Goal: Answer question/provide support

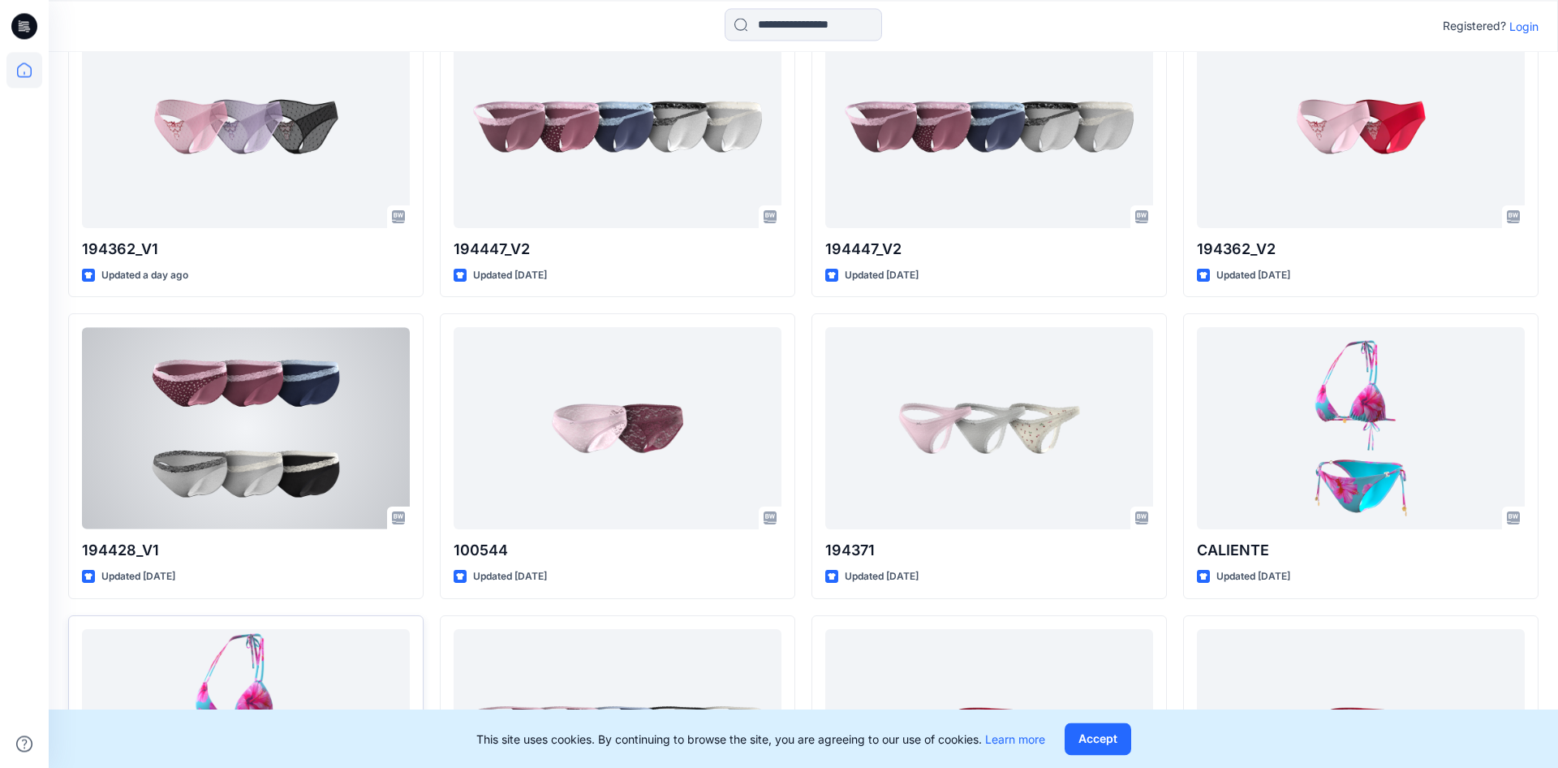
scroll to position [487, 0]
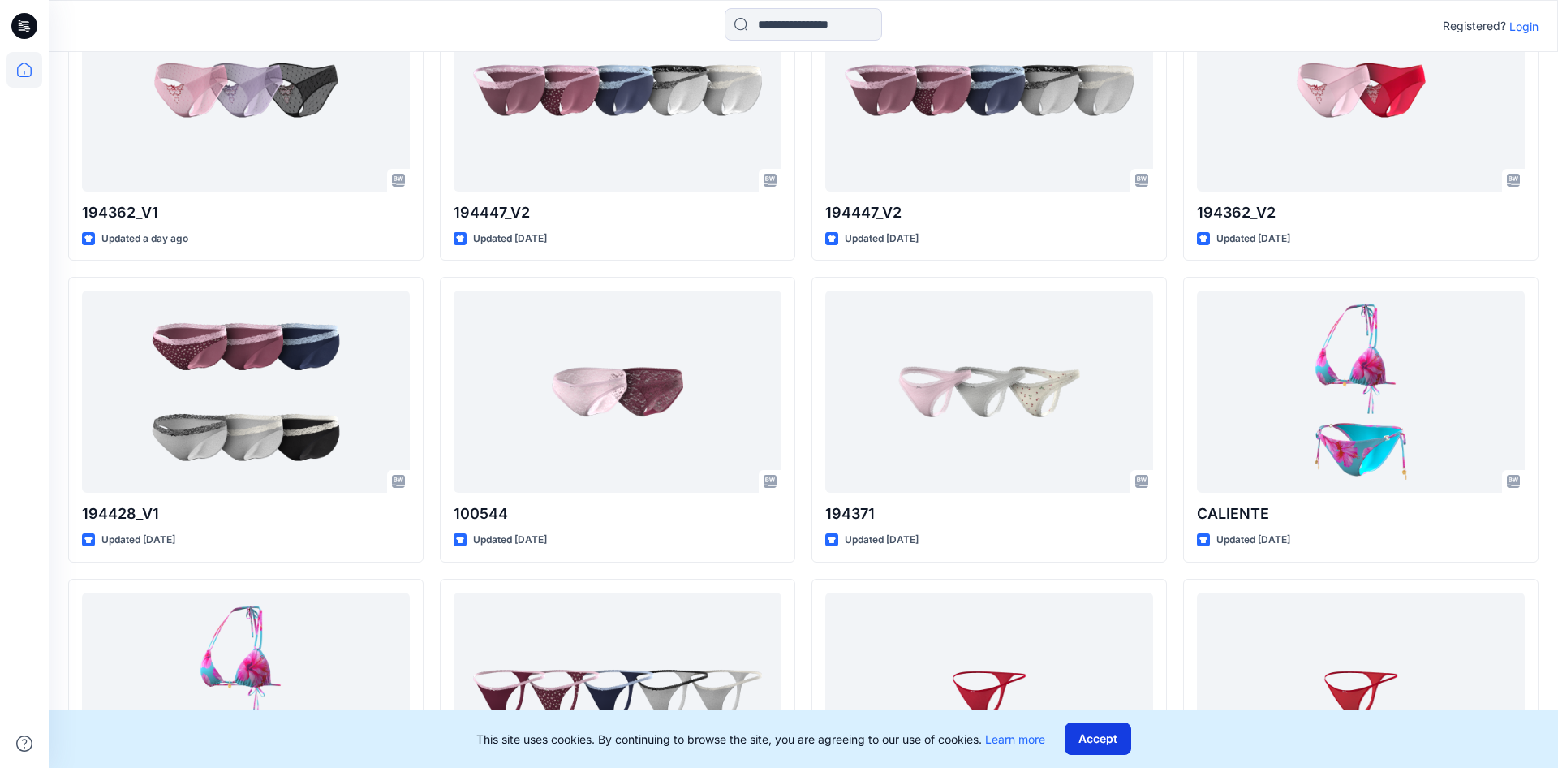
click at [1110, 739] on button "Accept" at bounding box center [1098, 738] width 67 height 32
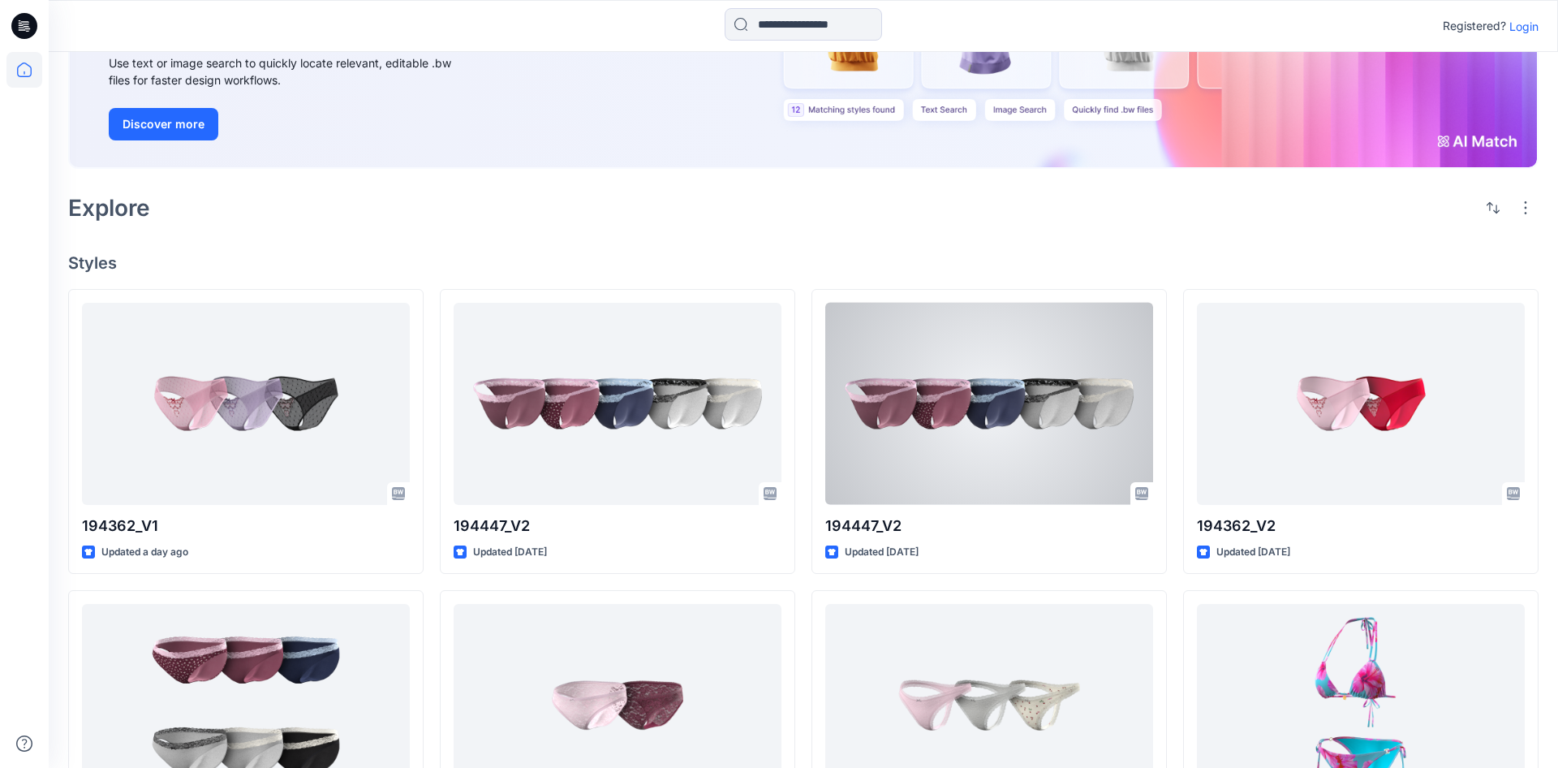
scroll to position [0, 0]
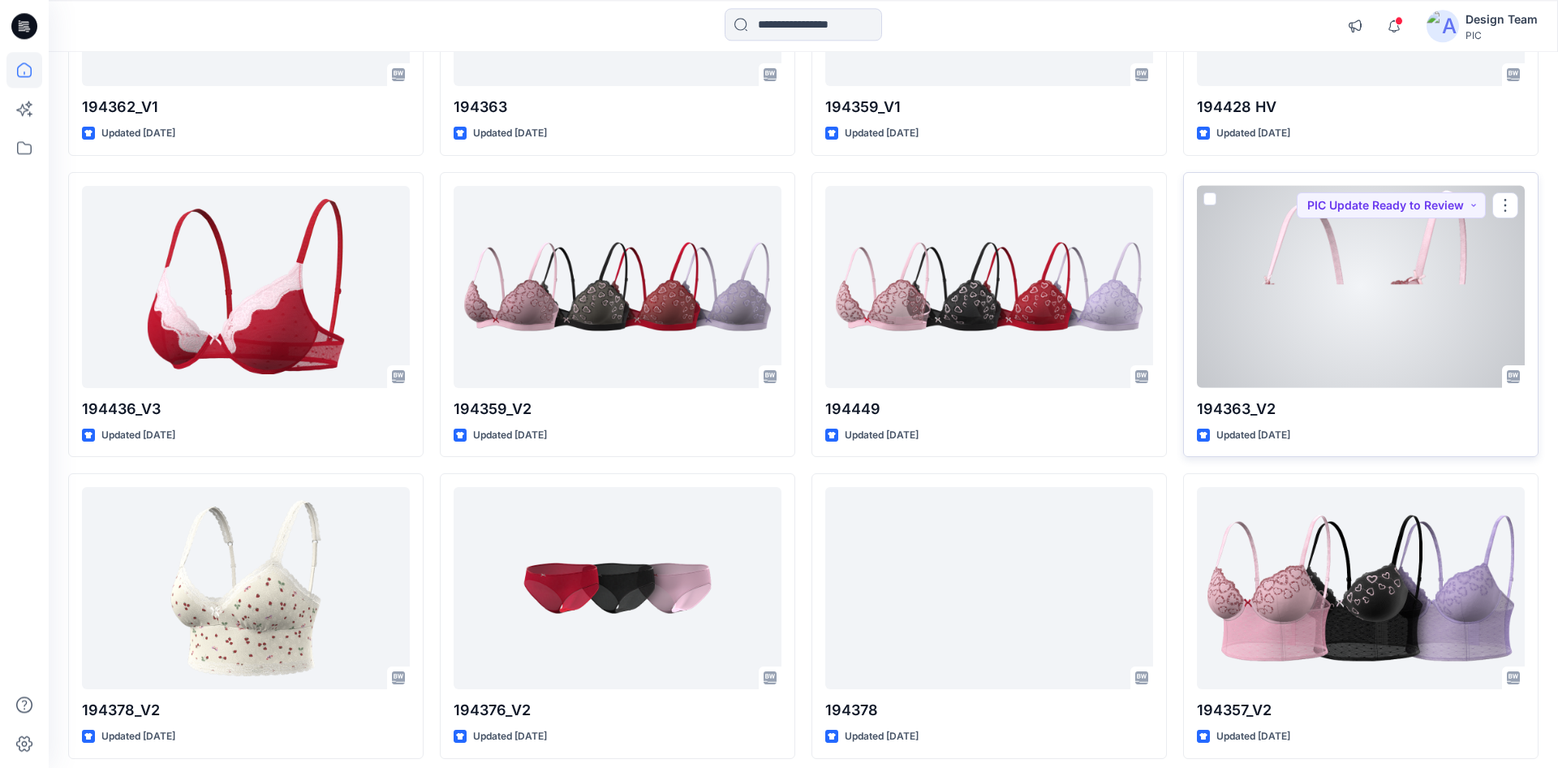
scroll to position [2234, 0]
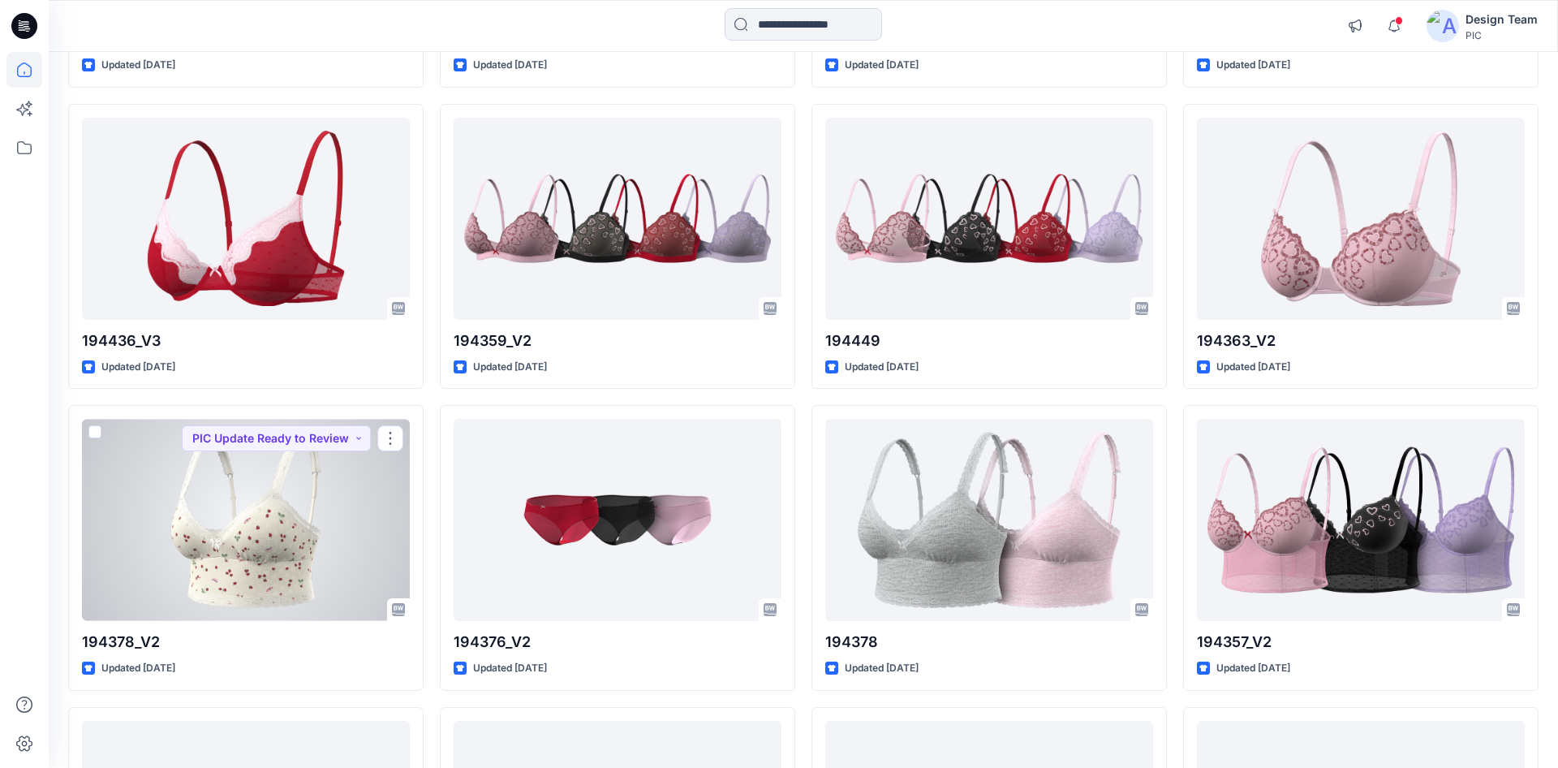
click at [321, 578] on div at bounding box center [246, 520] width 328 height 202
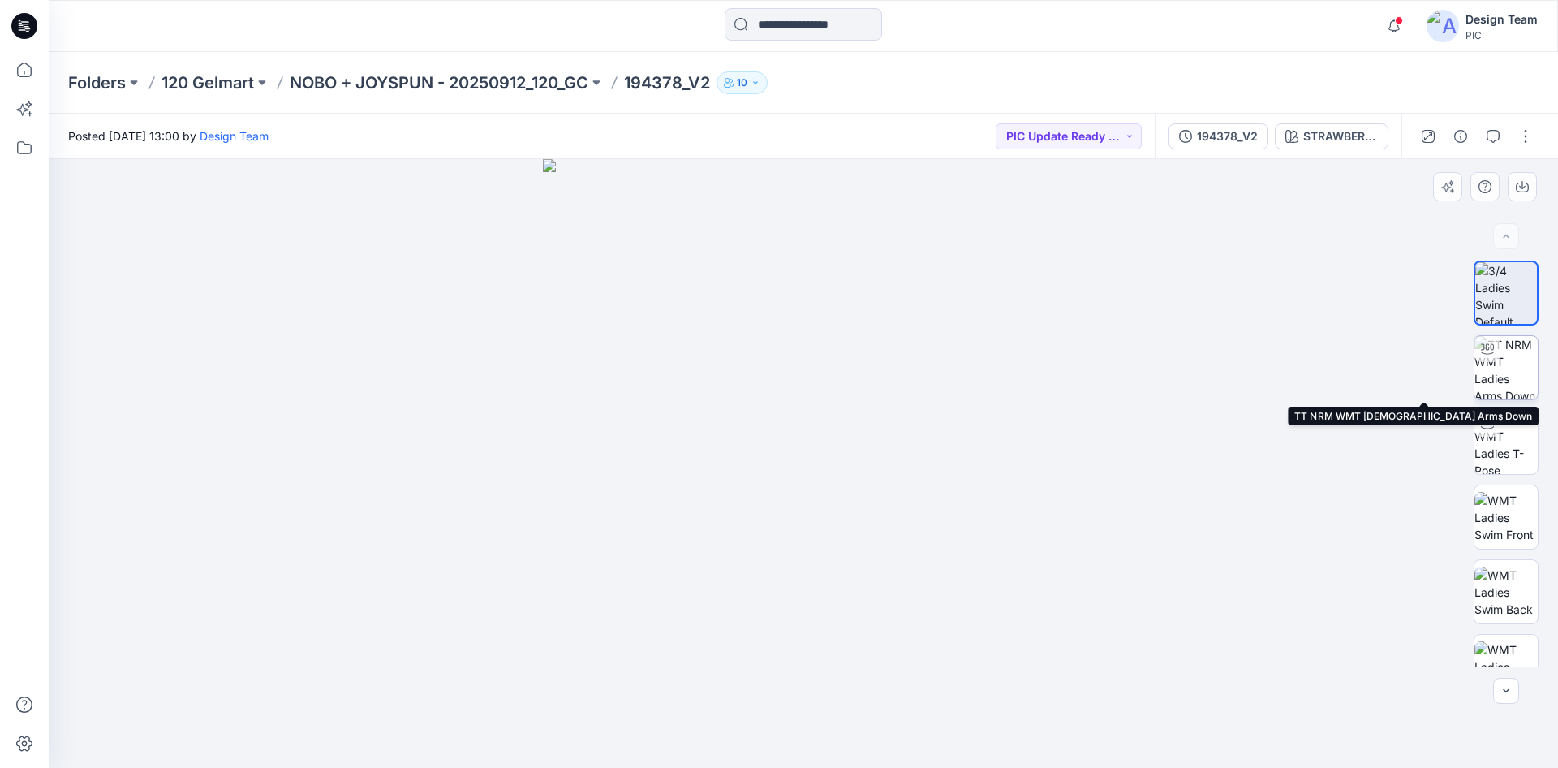
click at [1503, 373] on img at bounding box center [1505, 367] width 63 height 63
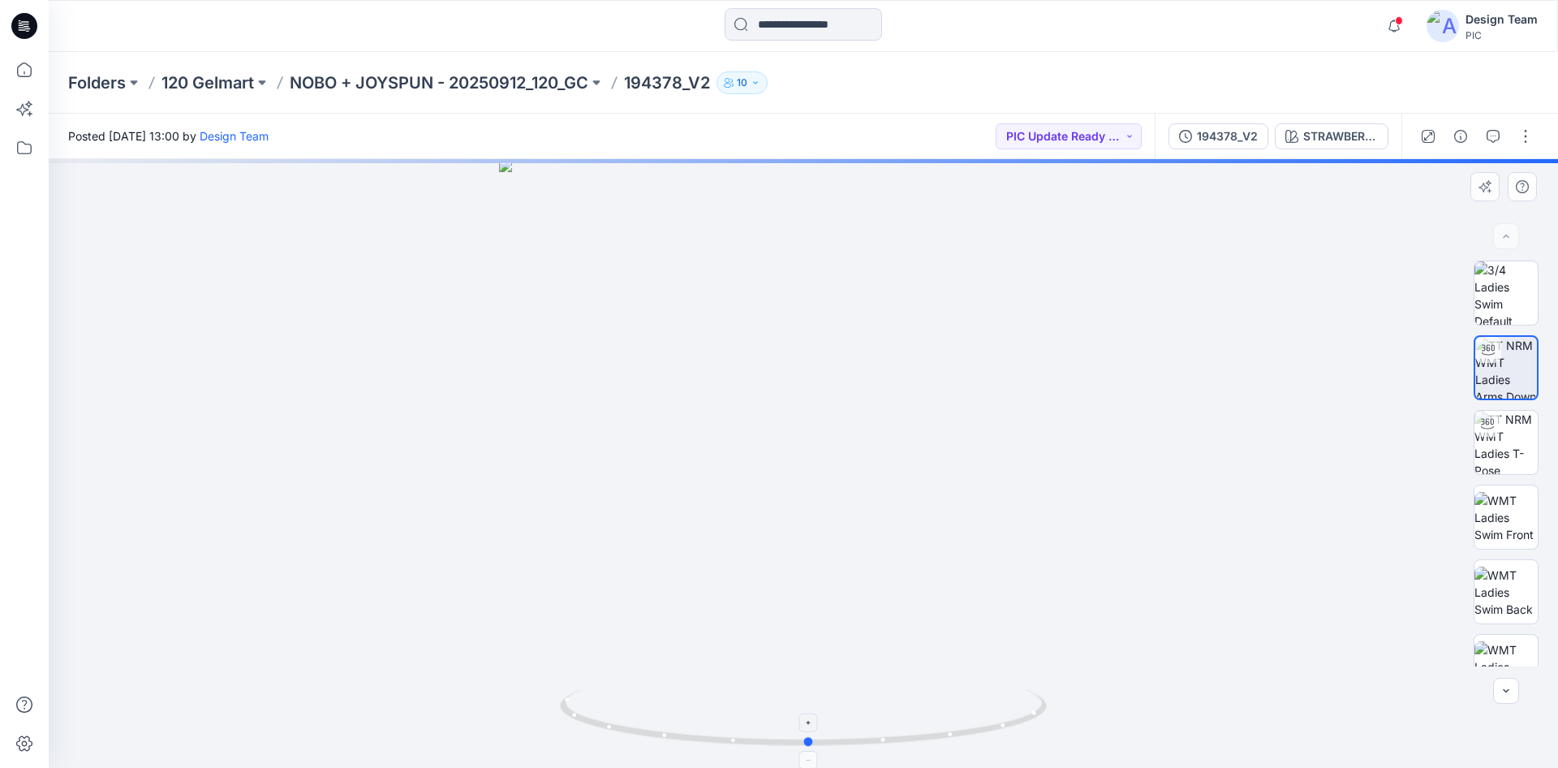
drag, startPoint x: 861, startPoint y: 744, endPoint x: 867, endPoint y: 734, distance: 12.0
click at [867, 734] on icon at bounding box center [805, 719] width 491 height 61
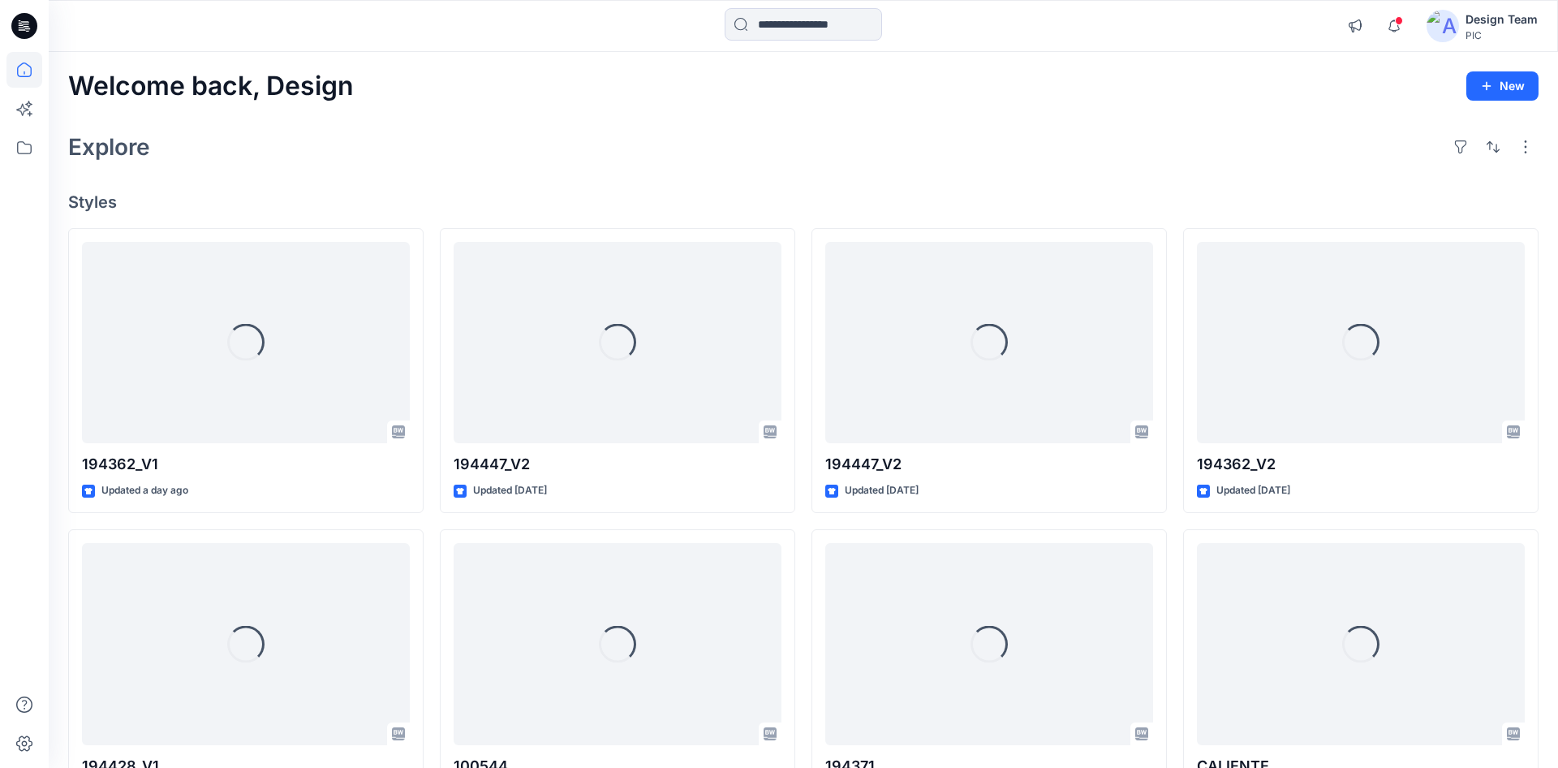
scroll to position [2234, 0]
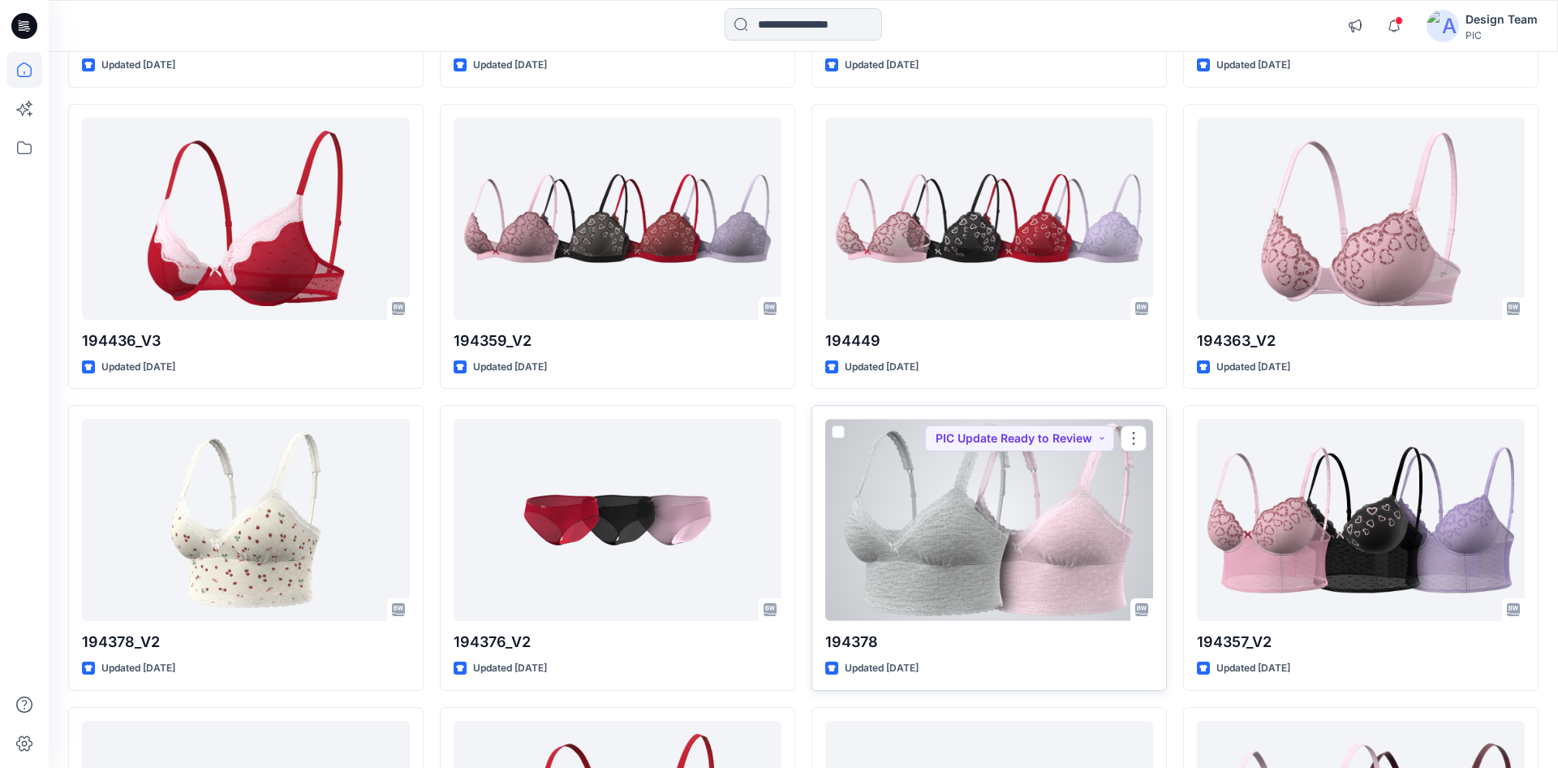
click at [962, 501] on div at bounding box center [989, 520] width 328 height 202
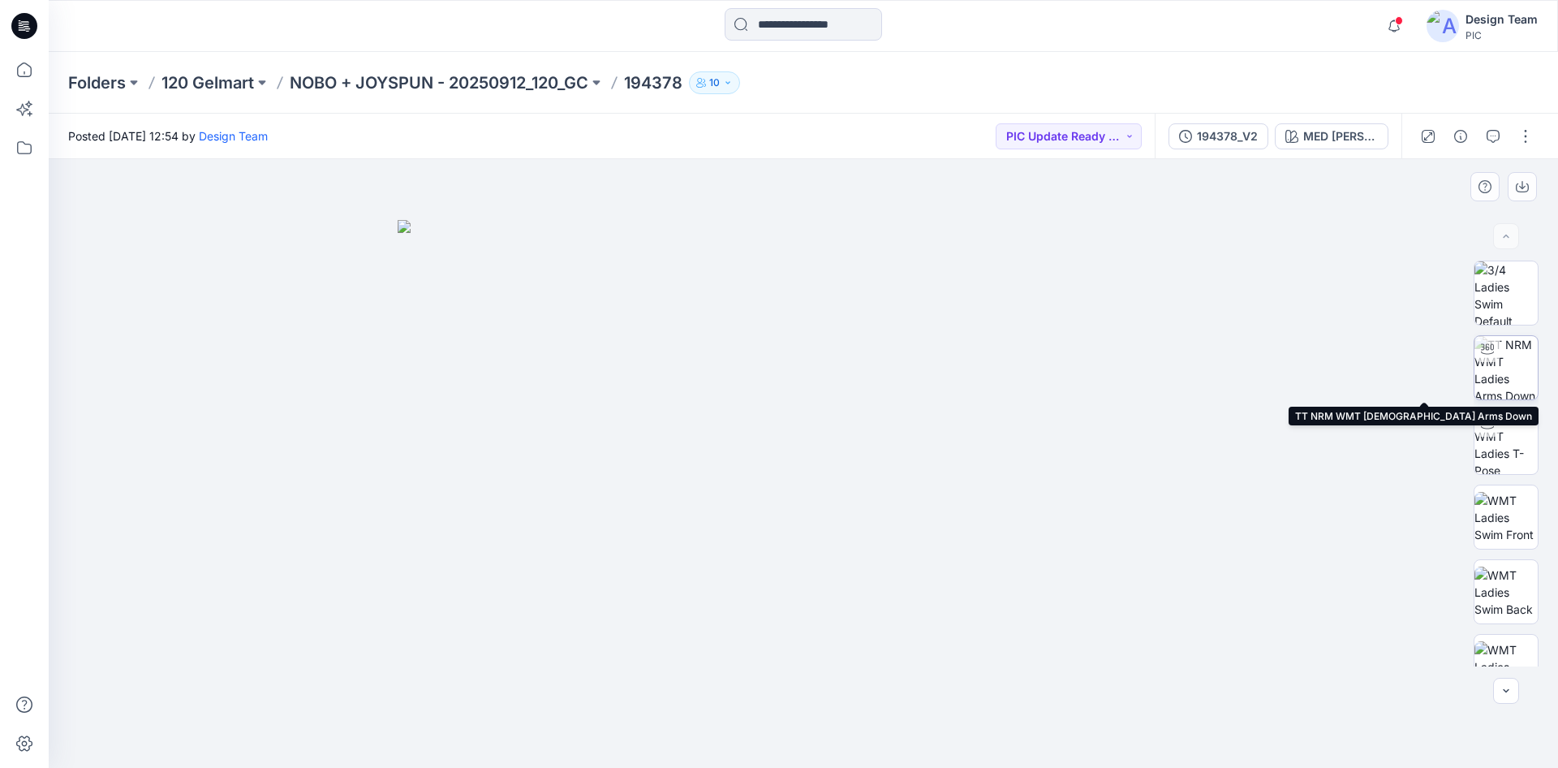
click at [1509, 383] on img at bounding box center [1505, 367] width 63 height 63
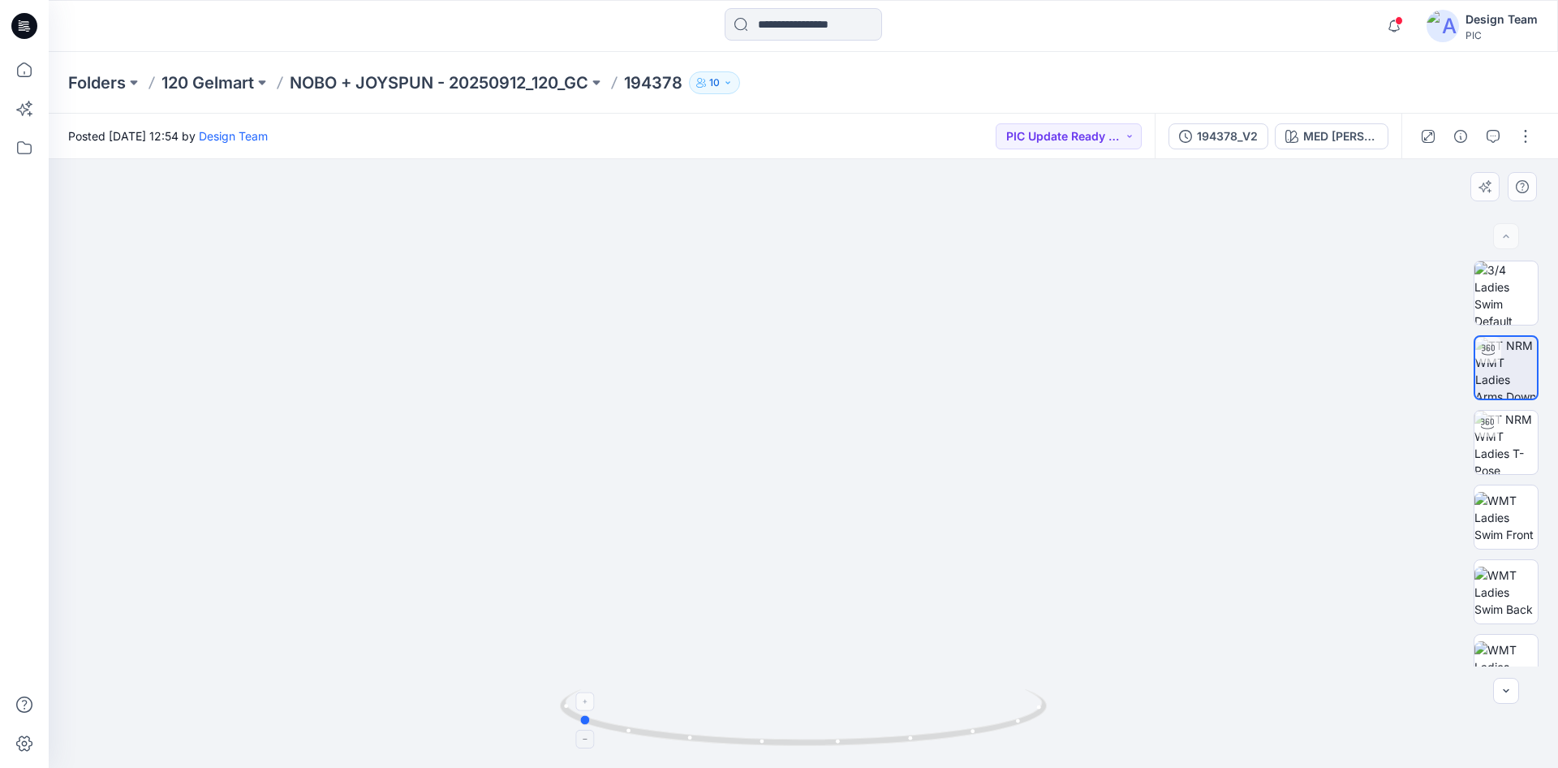
drag, startPoint x: 986, startPoint y: 728, endPoint x: 760, endPoint y: 712, distance: 226.2
click at [760, 712] on icon at bounding box center [805, 719] width 491 height 61
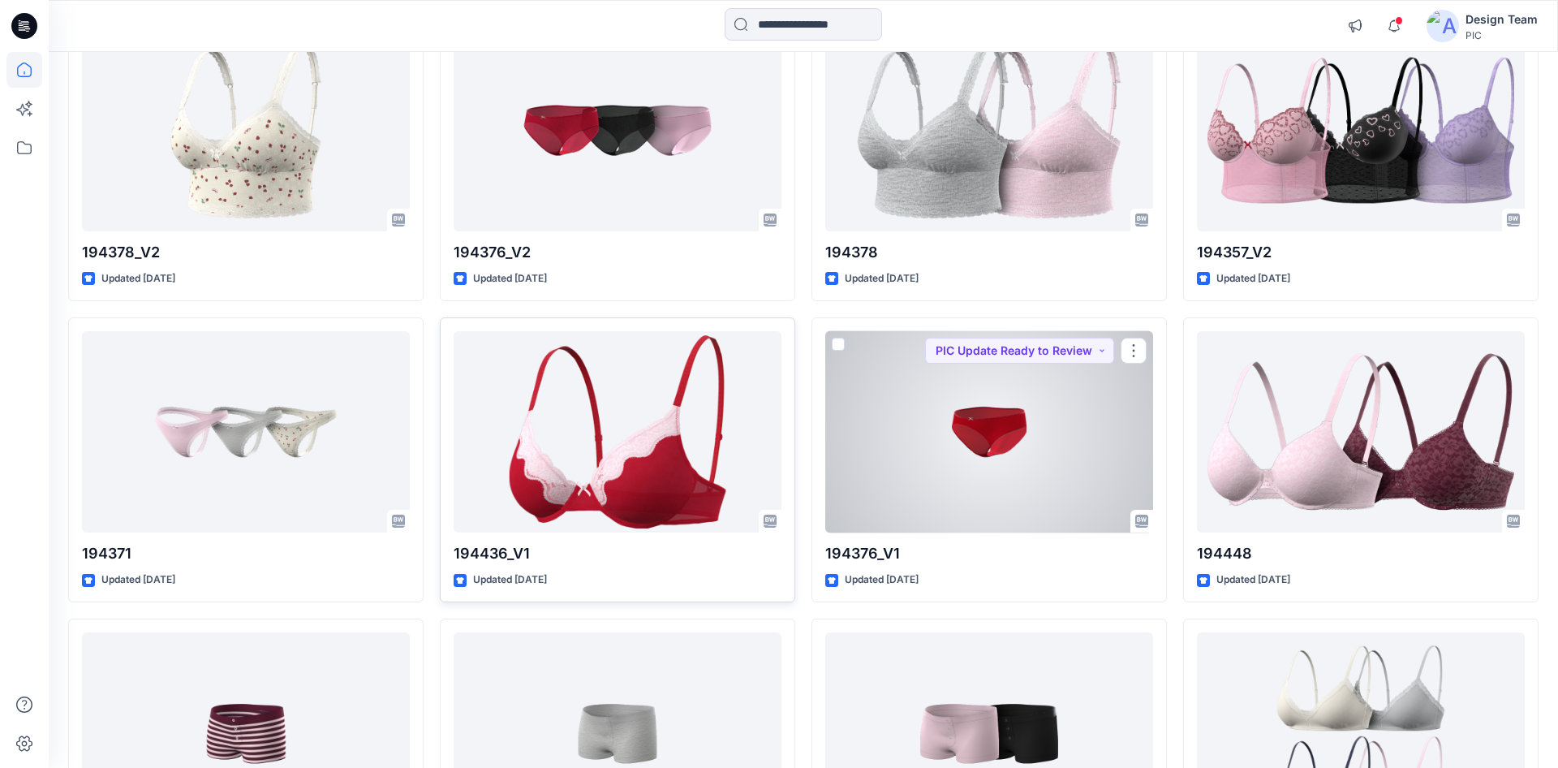
scroll to position [2721, 0]
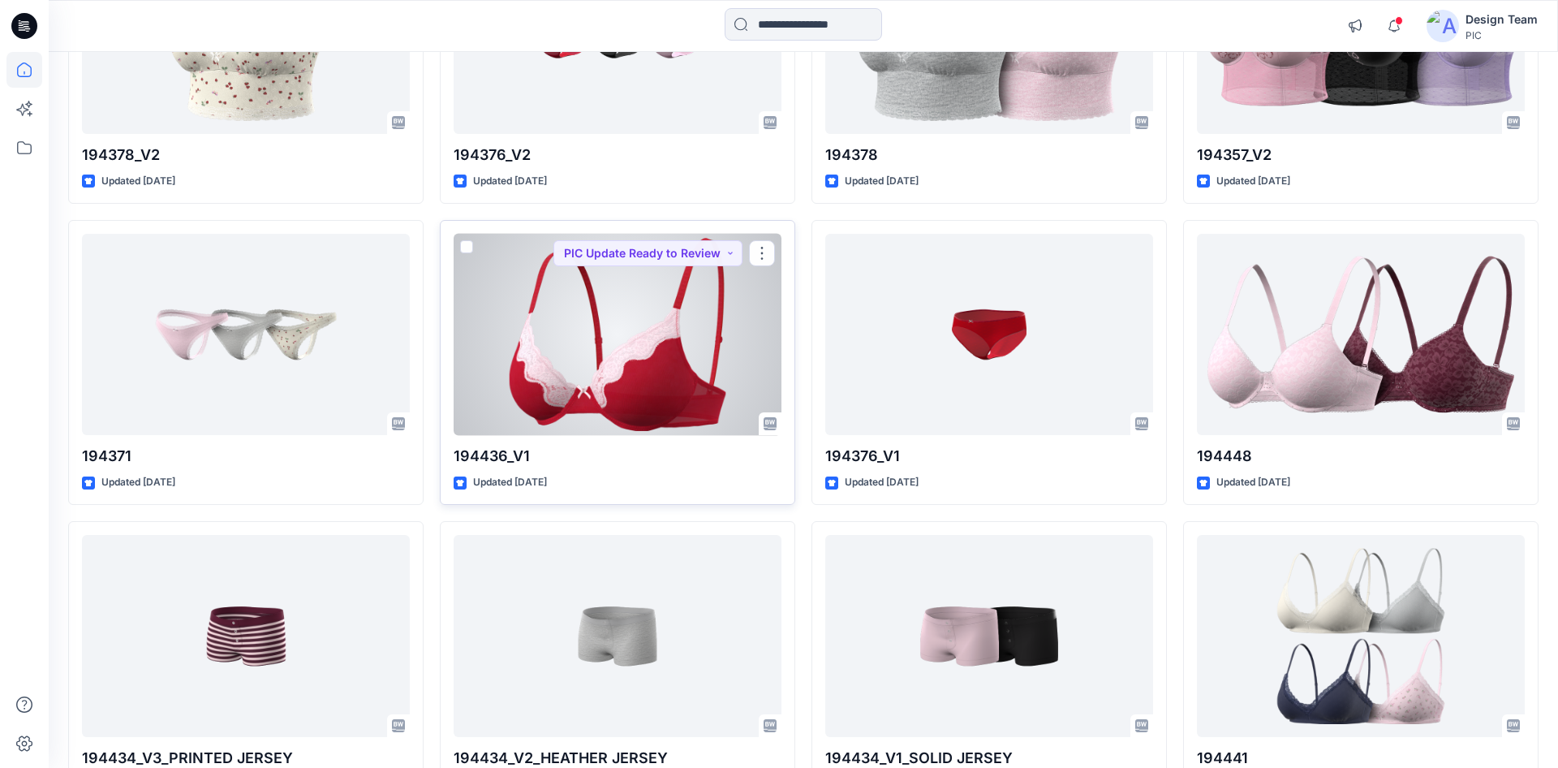
click at [639, 368] on div at bounding box center [618, 335] width 328 height 202
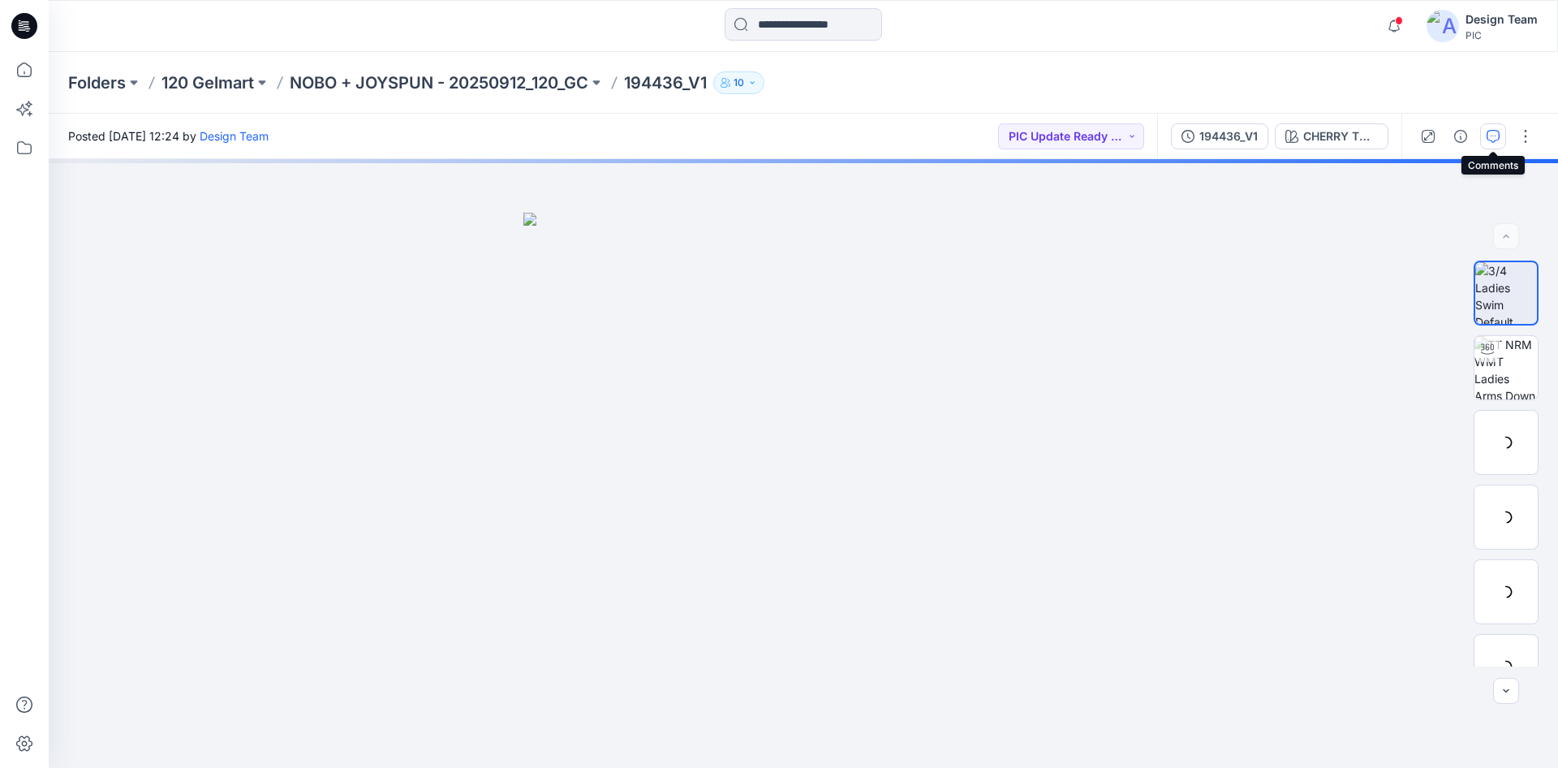
click at [1488, 135] on icon "button" at bounding box center [1493, 136] width 13 height 13
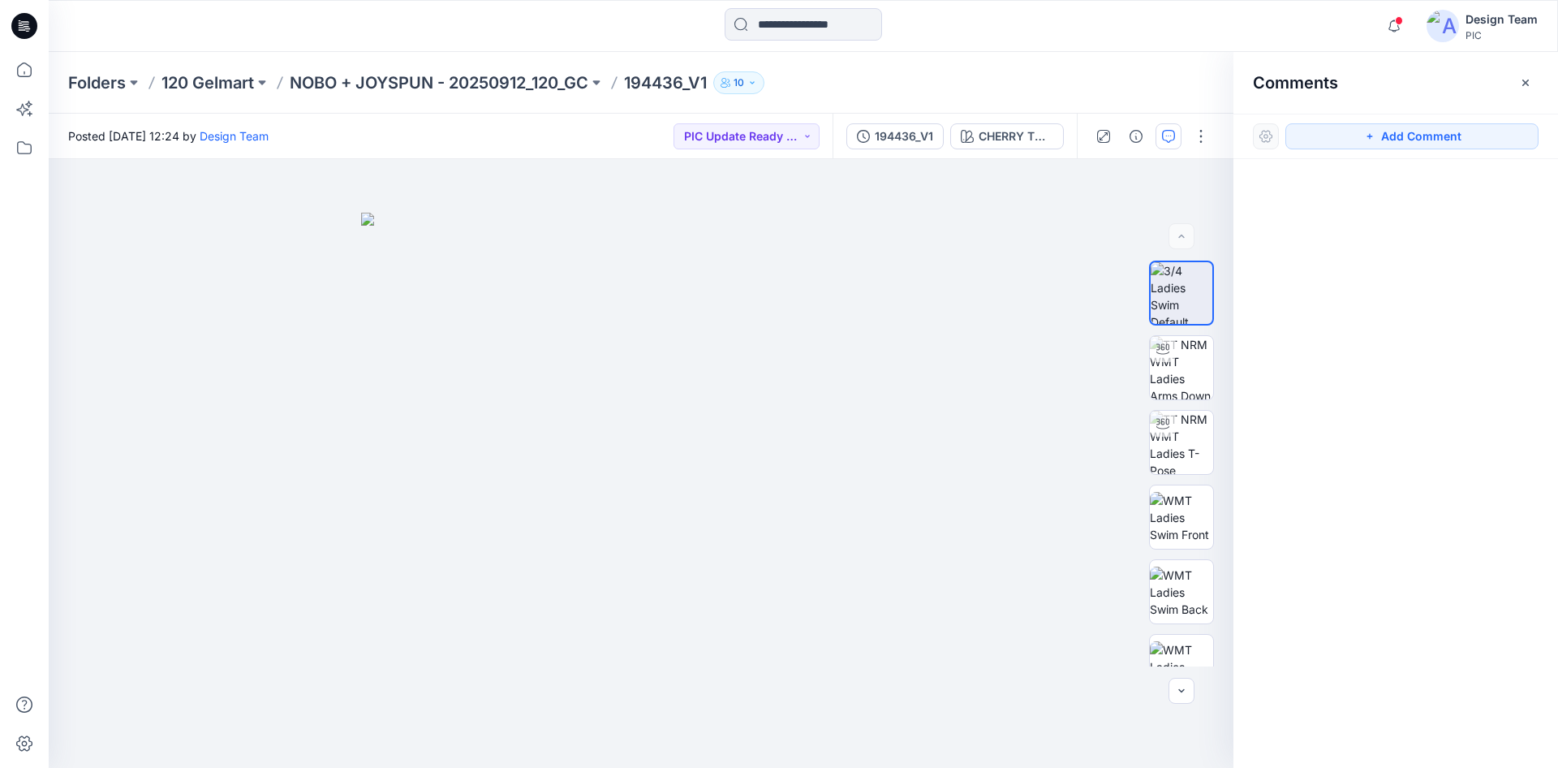
click at [1527, 85] on icon "button" at bounding box center [1525, 82] width 6 height 6
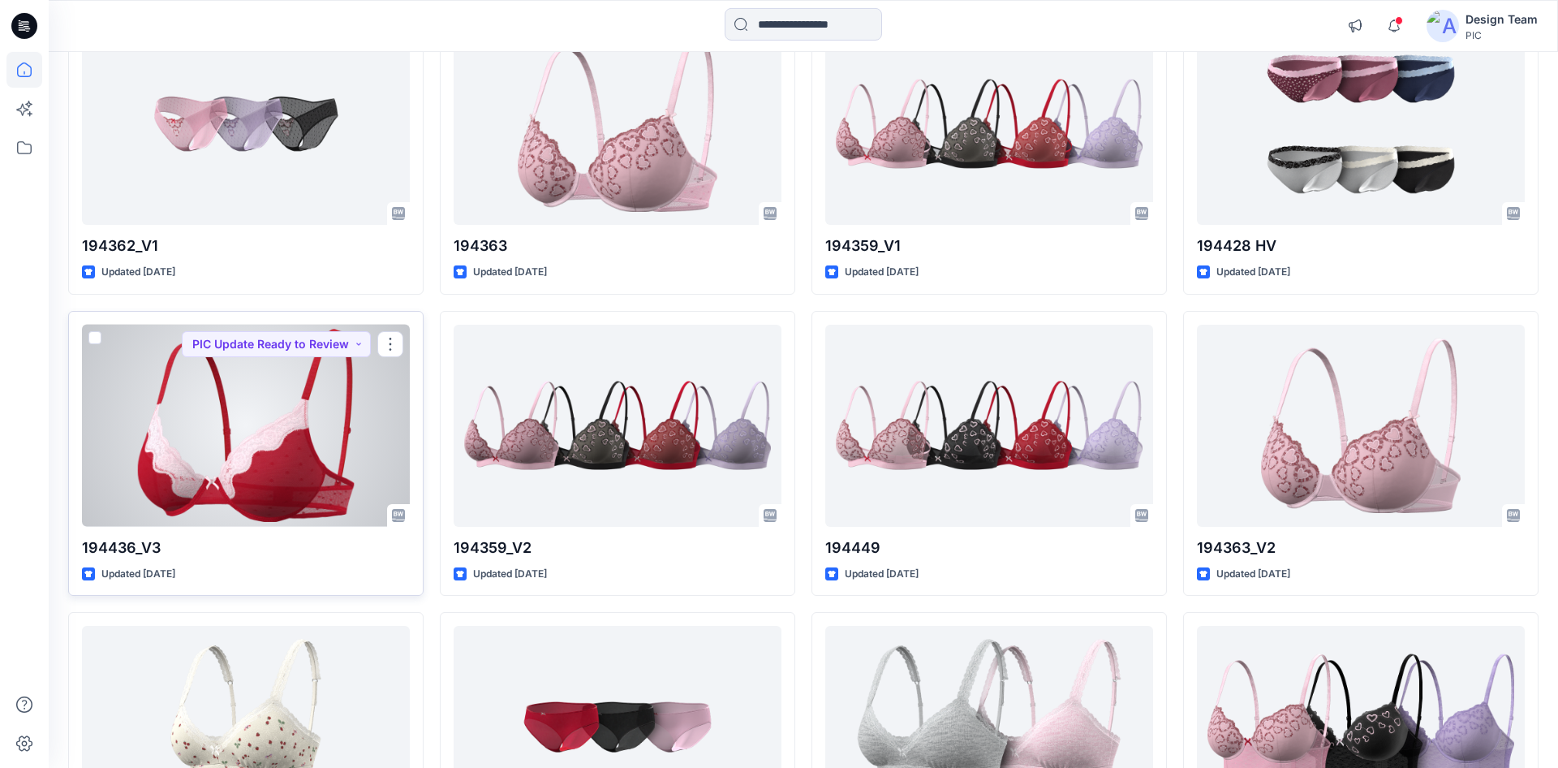
scroll to position [1942, 0]
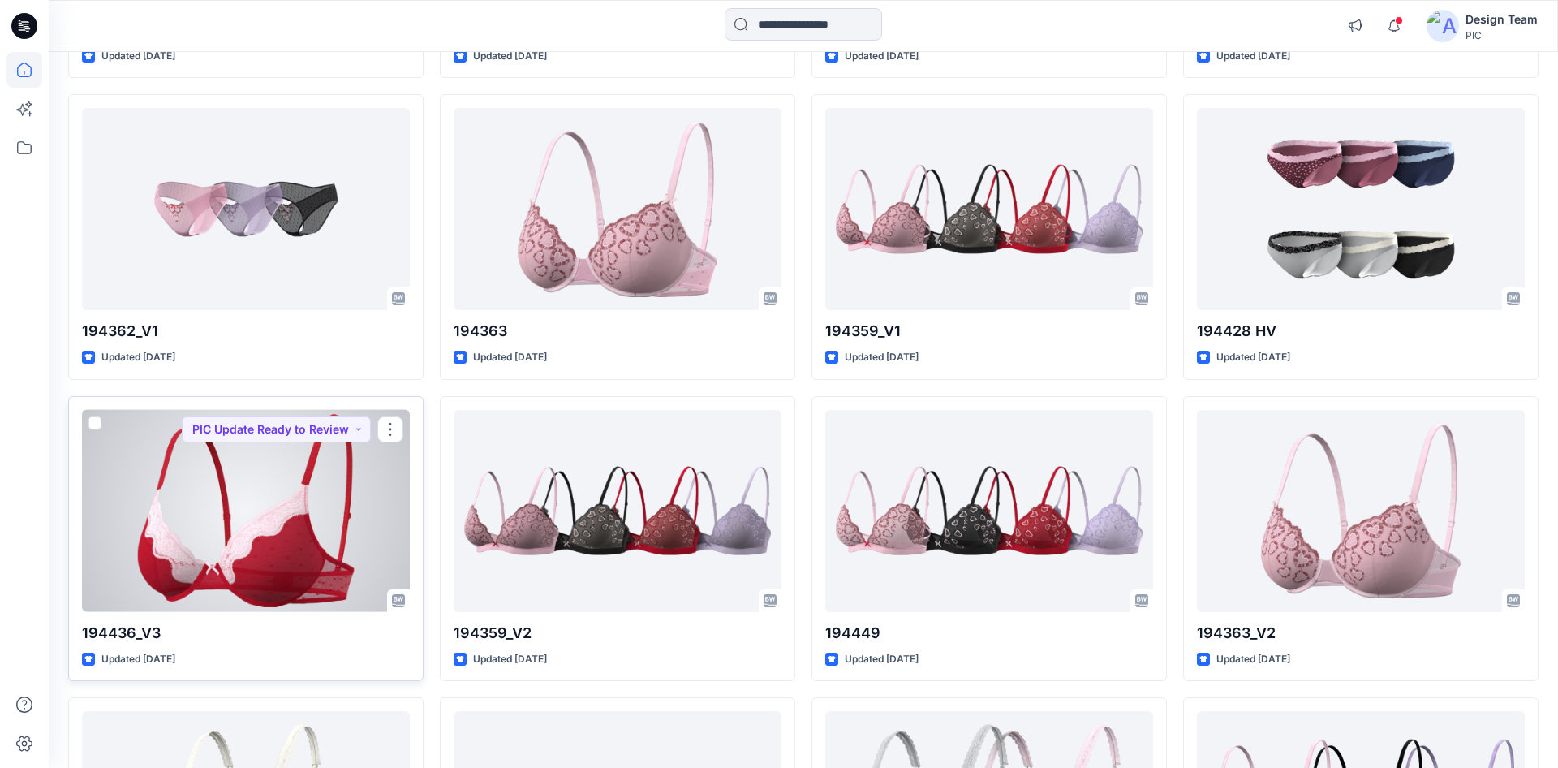
click at [190, 520] on div at bounding box center [246, 511] width 328 height 202
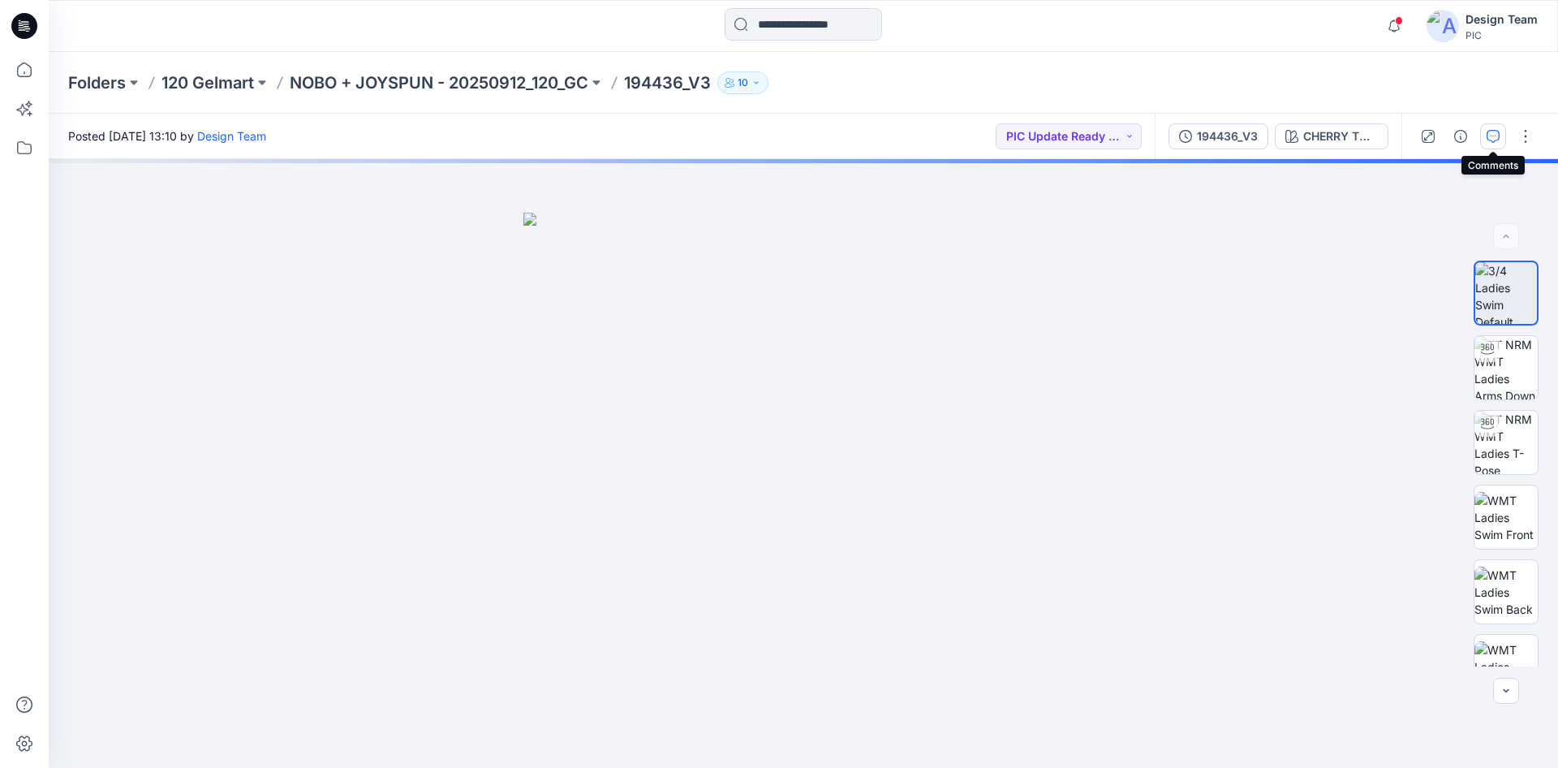
click at [1495, 141] on icon "button" at bounding box center [1493, 136] width 13 height 13
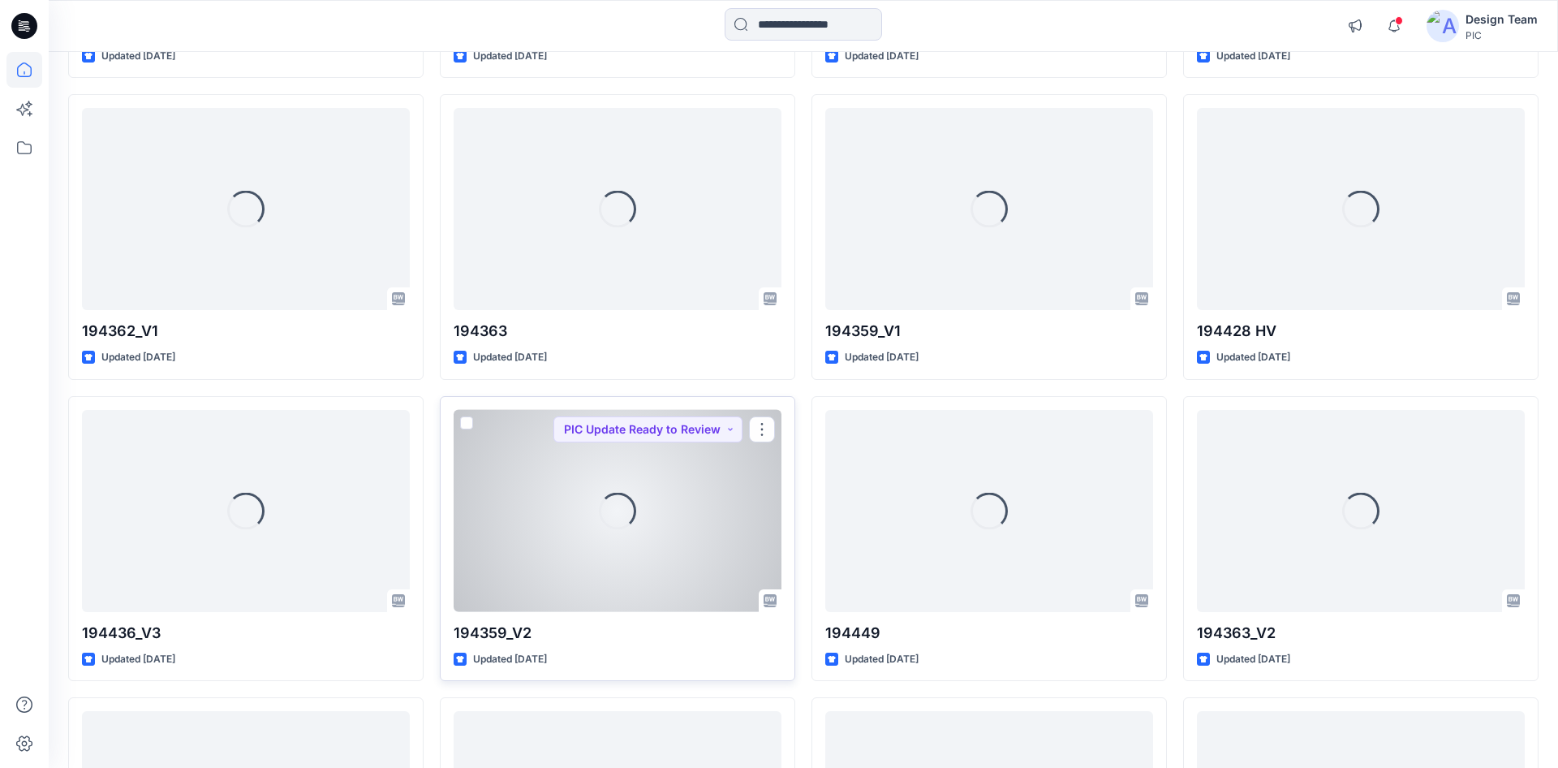
scroll to position [1650, 0]
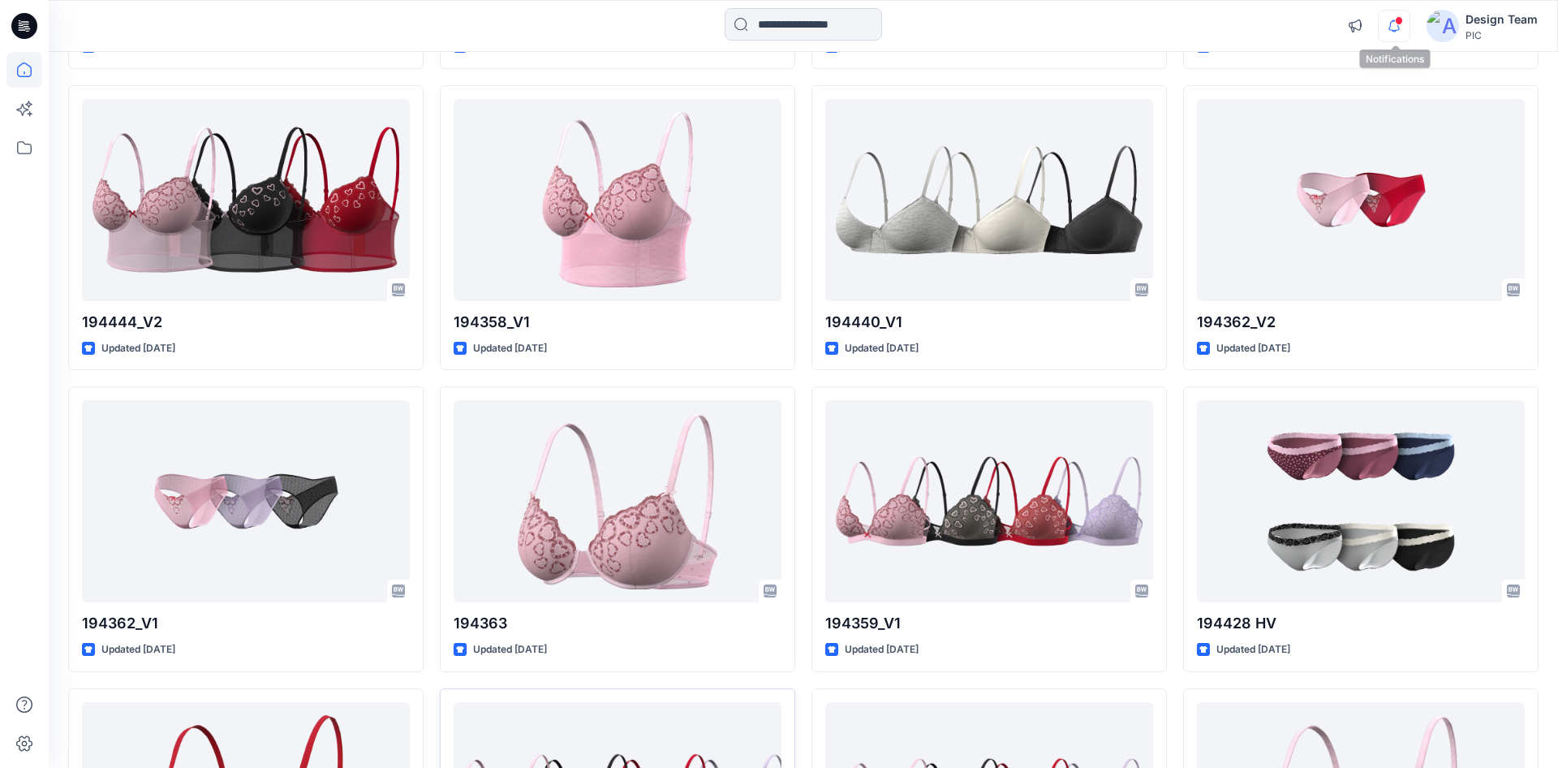
click at [1396, 24] on icon "button" at bounding box center [1394, 26] width 31 height 32
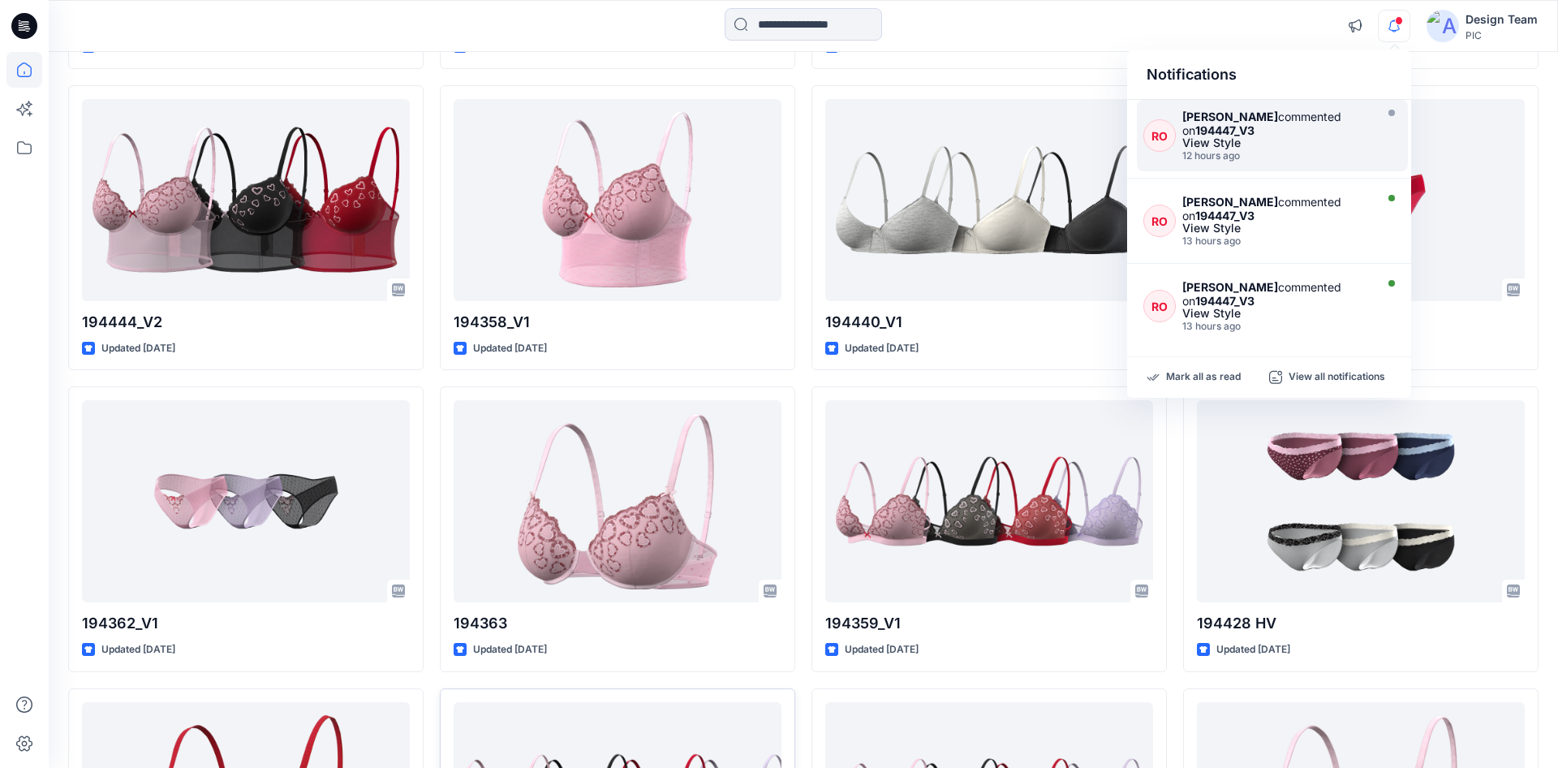
click at [1226, 130] on strong "194447_V3" at bounding box center [1224, 130] width 59 height 14
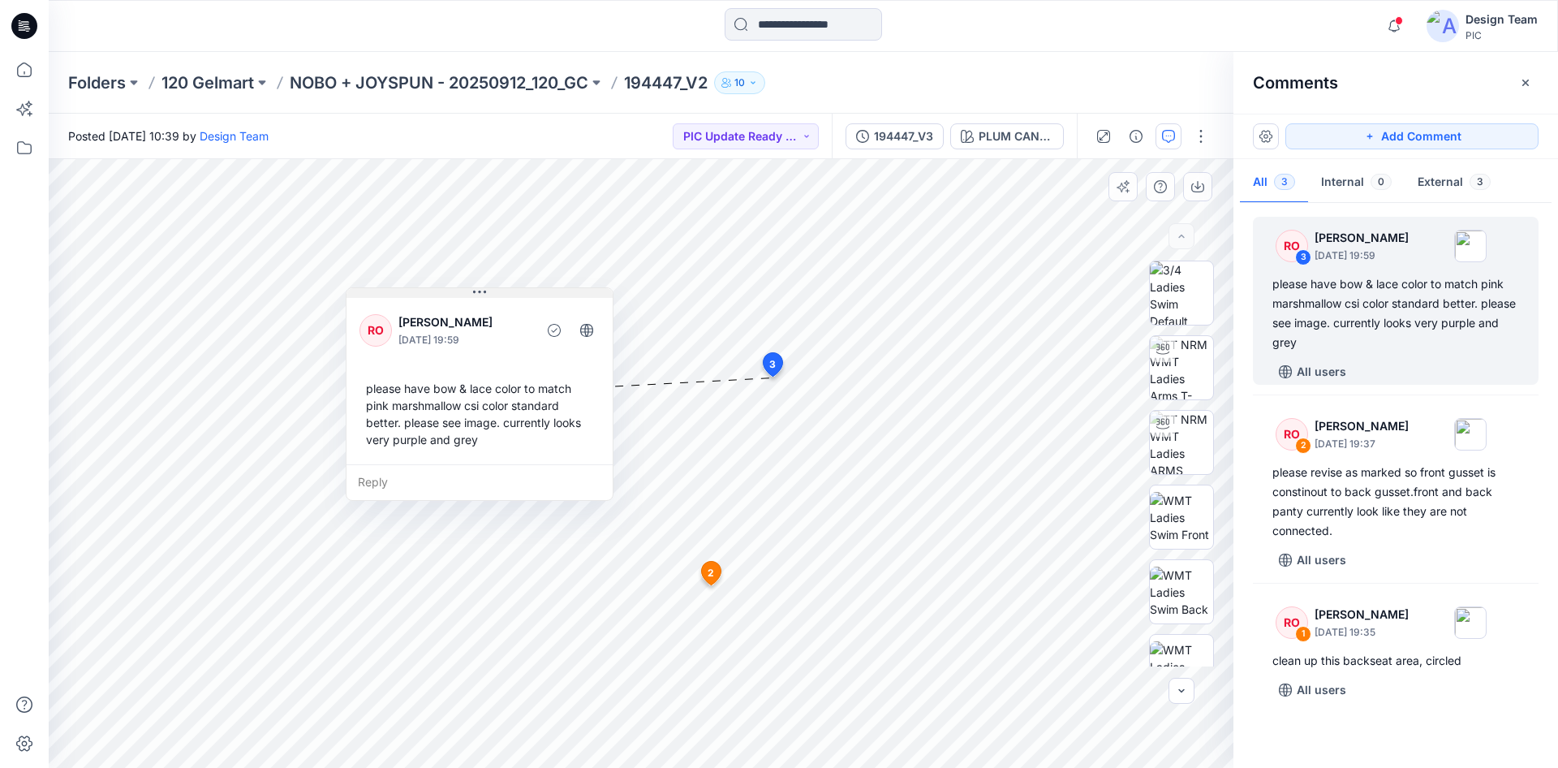
click at [302, 276] on div "4 2 RO [PERSON_NAME] [DATE] 19:37 please revise as marked so front gusset is co…" at bounding box center [641, 463] width 1185 height 609
drag, startPoint x: 456, startPoint y: 293, endPoint x: 370, endPoint y: 337, distance: 96.5
click at [370, 337] on div "RO [PERSON_NAME] [DATE] 19:59 please have bow & lace color to match pink marshm…" at bounding box center [480, 393] width 268 height 213
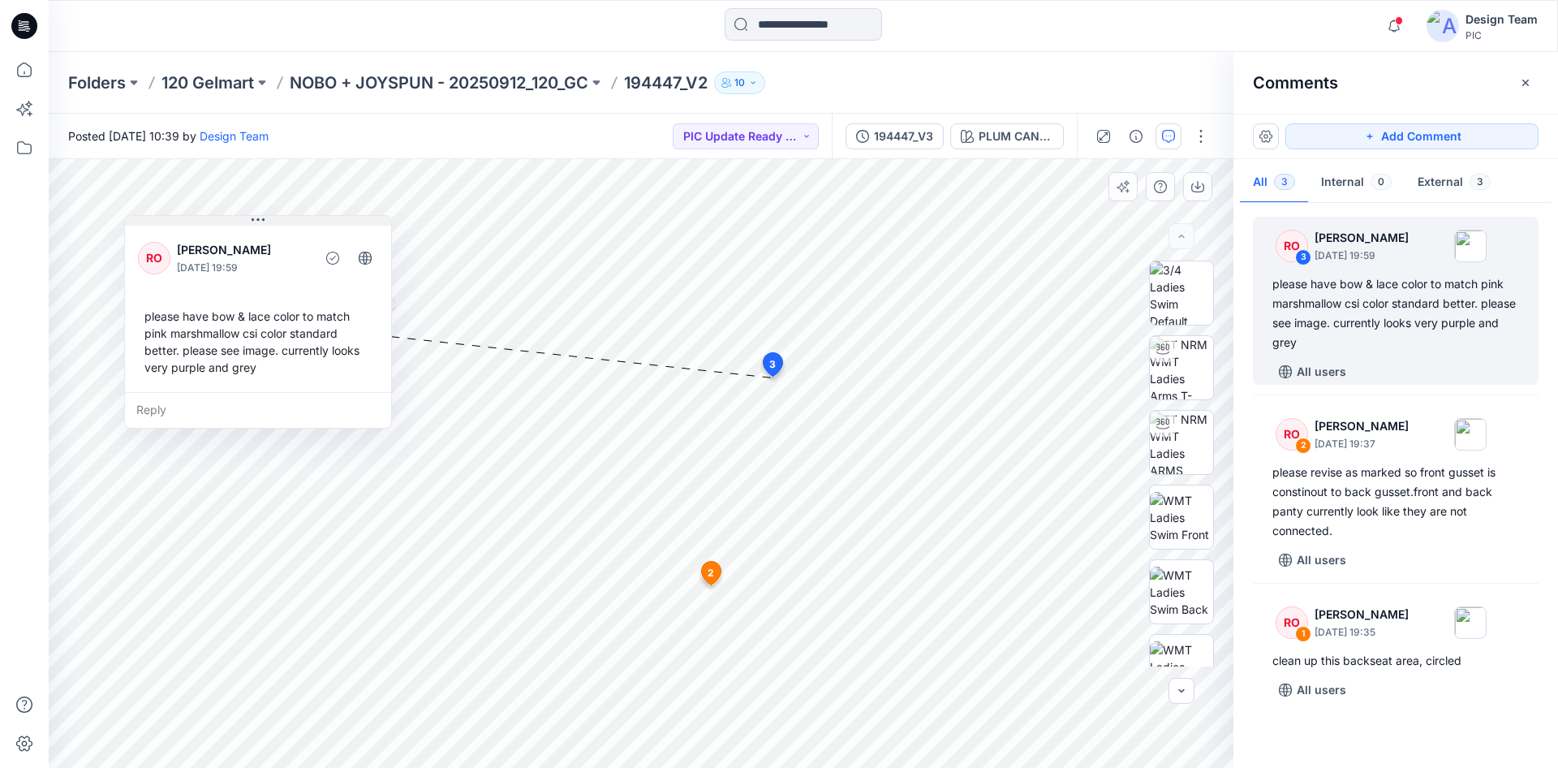
drag, startPoint x: 481, startPoint y: 290, endPoint x: 260, endPoint y: 218, distance: 233.0
click at [260, 218] on icon at bounding box center [258, 219] width 13 height 13
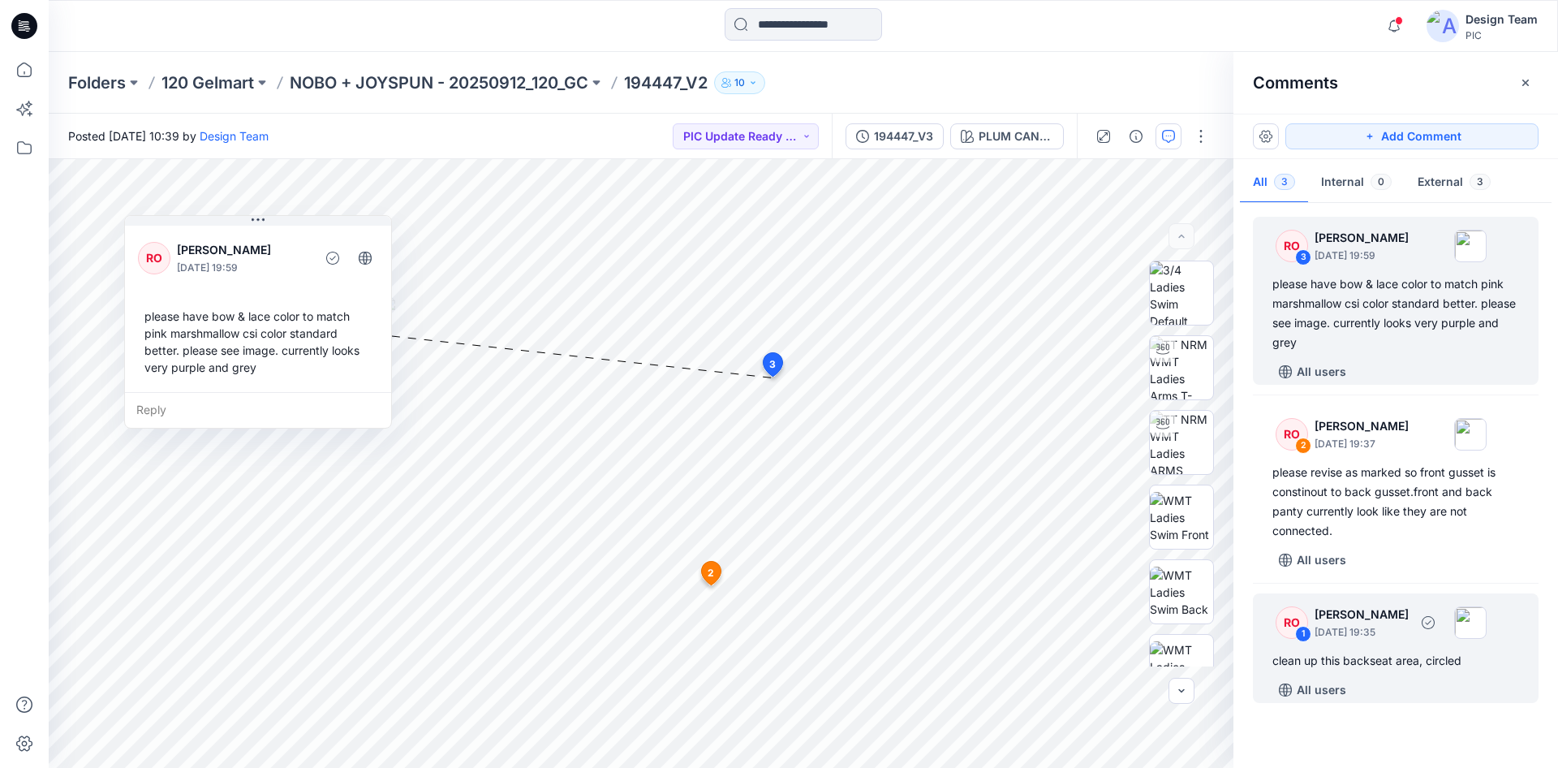
click at [1403, 659] on div "clean up this backseat area, circled" at bounding box center [1395, 660] width 247 height 19
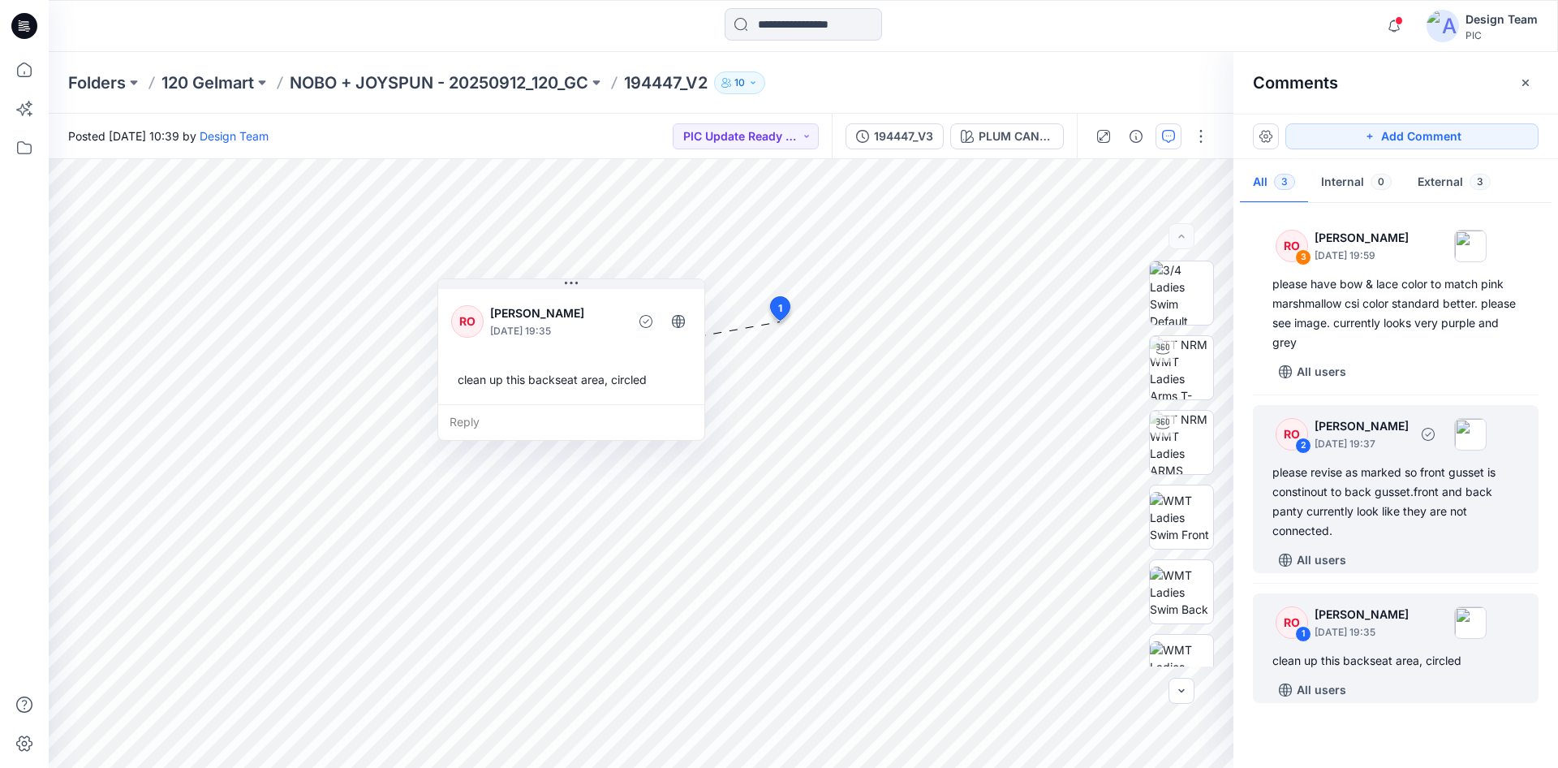
click at [1353, 472] on div "please revise as marked so front gusset is constinout to back gusset.front and …" at bounding box center [1395, 502] width 247 height 78
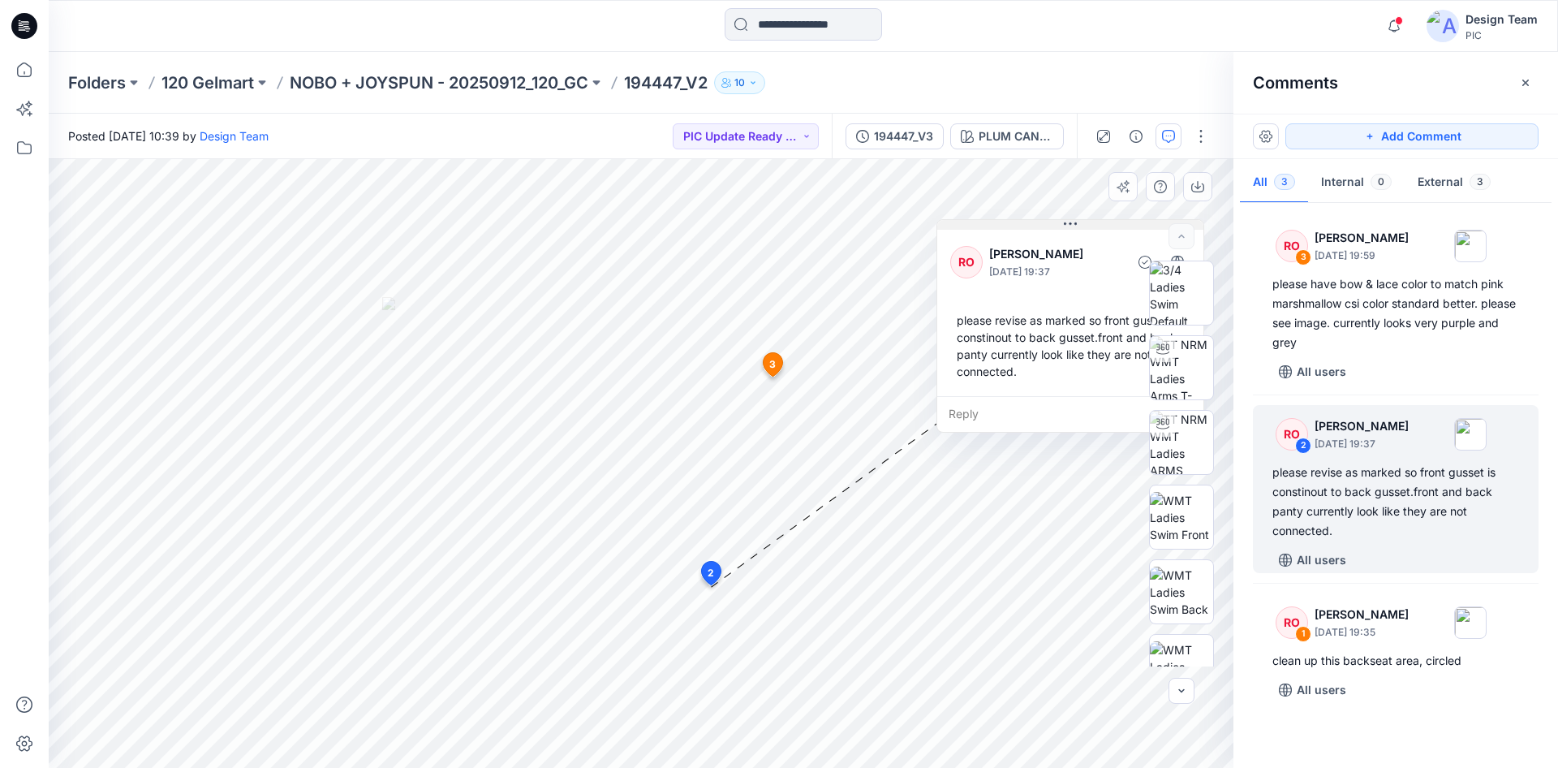
drag, startPoint x: 661, startPoint y: 315, endPoint x: 1069, endPoint y: 222, distance: 417.9
click at [1069, 222] on icon at bounding box center [1070, 223] width 13 height 13
click at [14, 24] on icon at bounding box center [24, 26] width 26 height 26
